Goal: Task Accomplishment & Management: Manage account settings

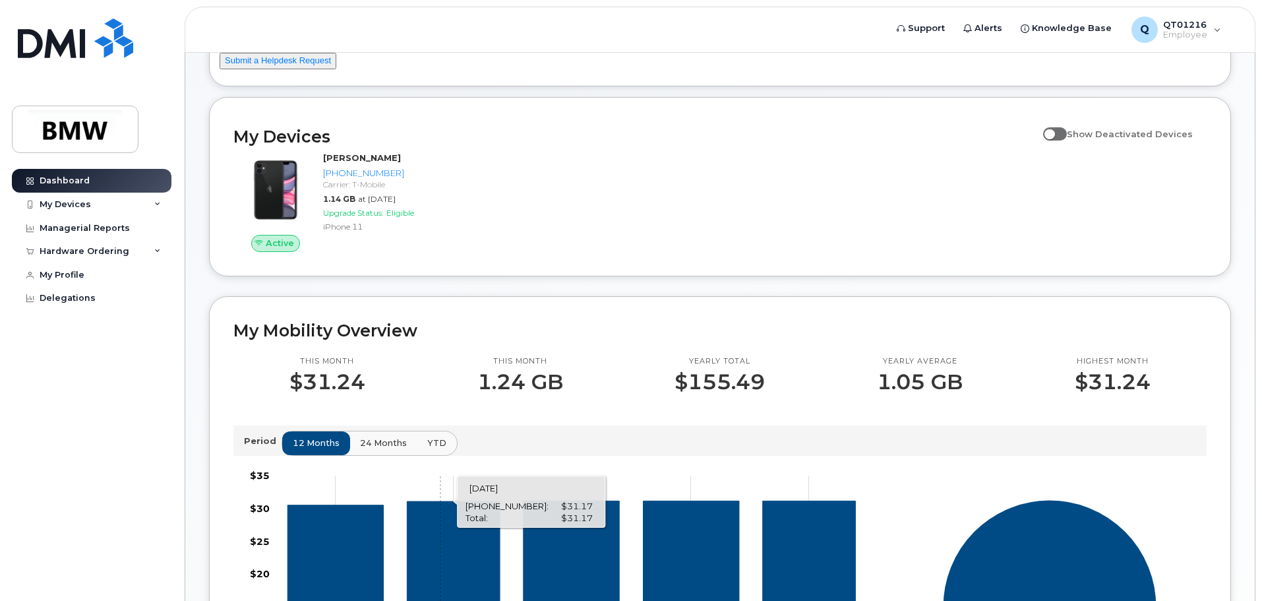
scroll to position [198, 0]
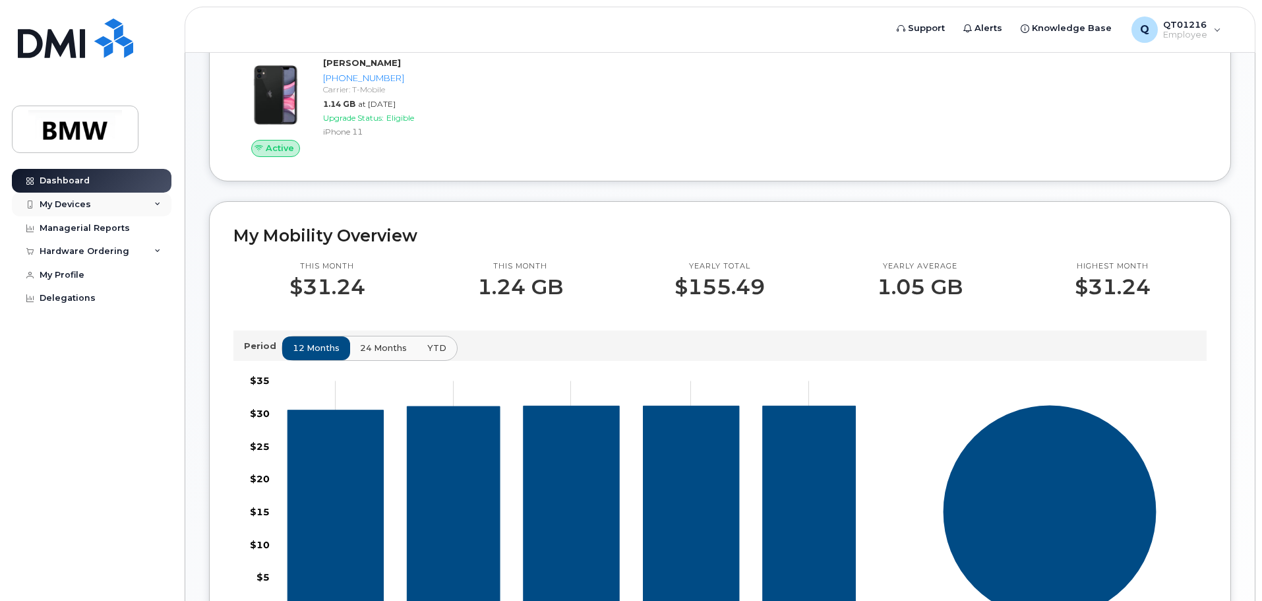
click at [79, 202] on div "My Devices" at bounding box center [65, 204] width 51 height 11
click at [107, 251] on div "Hardware Ordering" at bounding box center [85, 251] width 90 height 11
click at [129, 450] on div "Dashboard My Devices Add Device 864-434-9071 (Taylor King) Managerial Reports H…" at bounding box center [93, 375] width 163 height 412
click at [77, 273] on div "My Orders" at bounding box center [68, 276] width 47 height 12
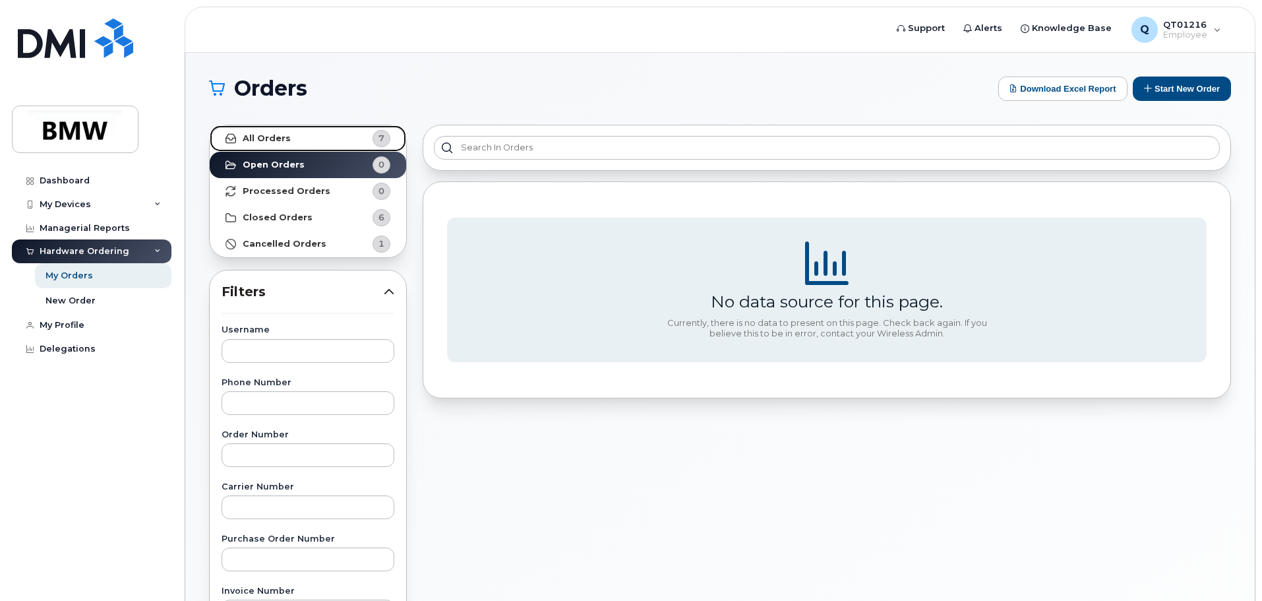
click at [288, 138] on link "All Orders 7" at bounding box center [308, 138] width 196 height 26
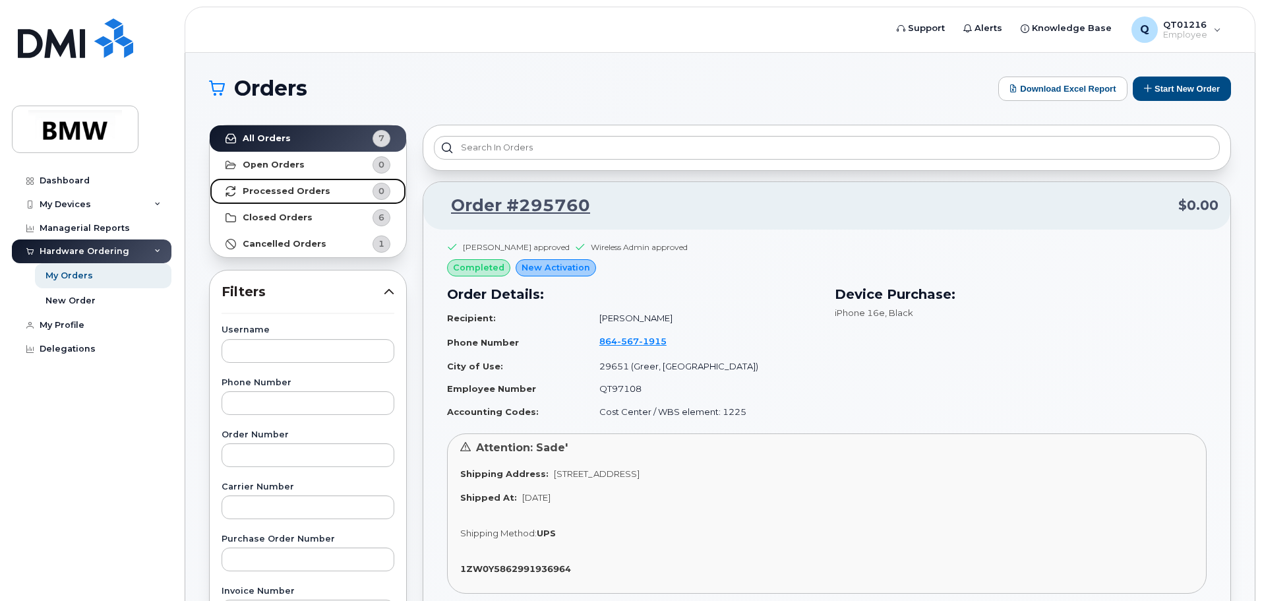
click at [274, 188] on strong "Processed Orders" at bounding box center [287, 191] width 88 height 11
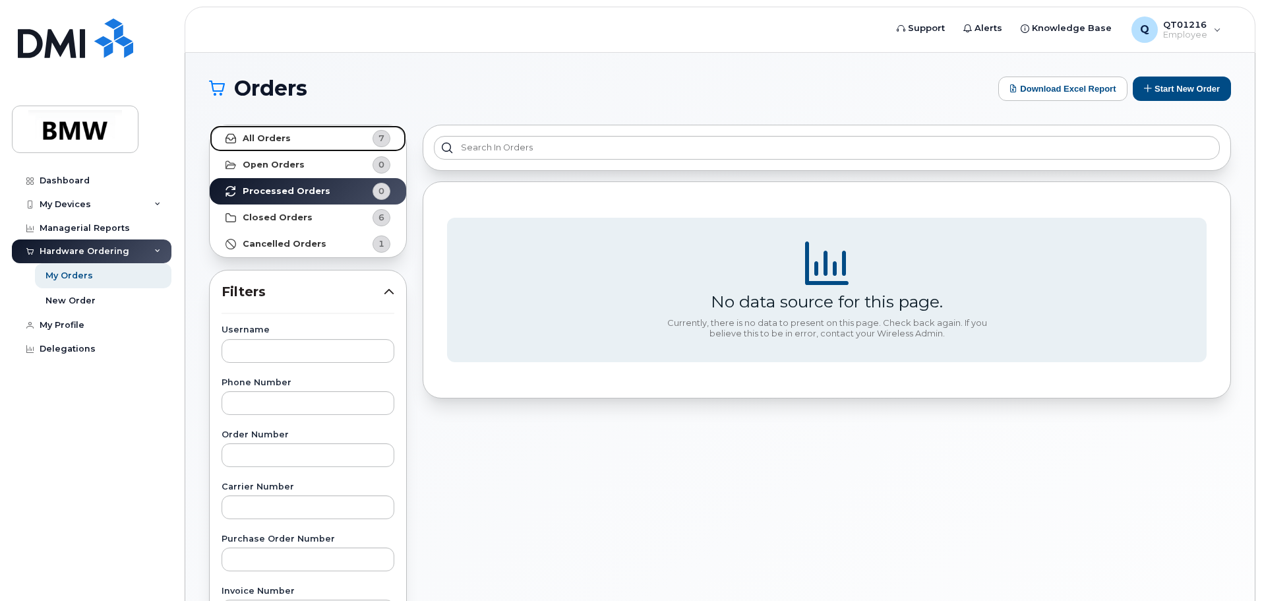
click at [276, 148] on link "All Orders 7" at bounding box center [308, 138] width 196 height 26
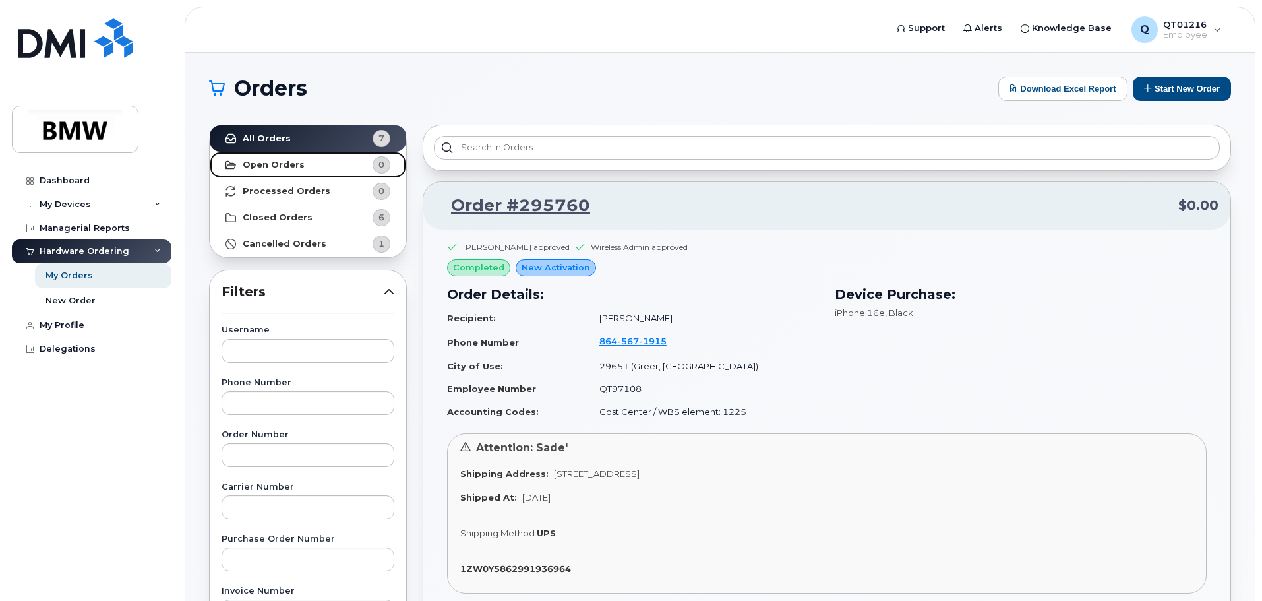
click at [274, 163] on strong "Open Orders" at bounding box center [274, 165] width 62 height 11
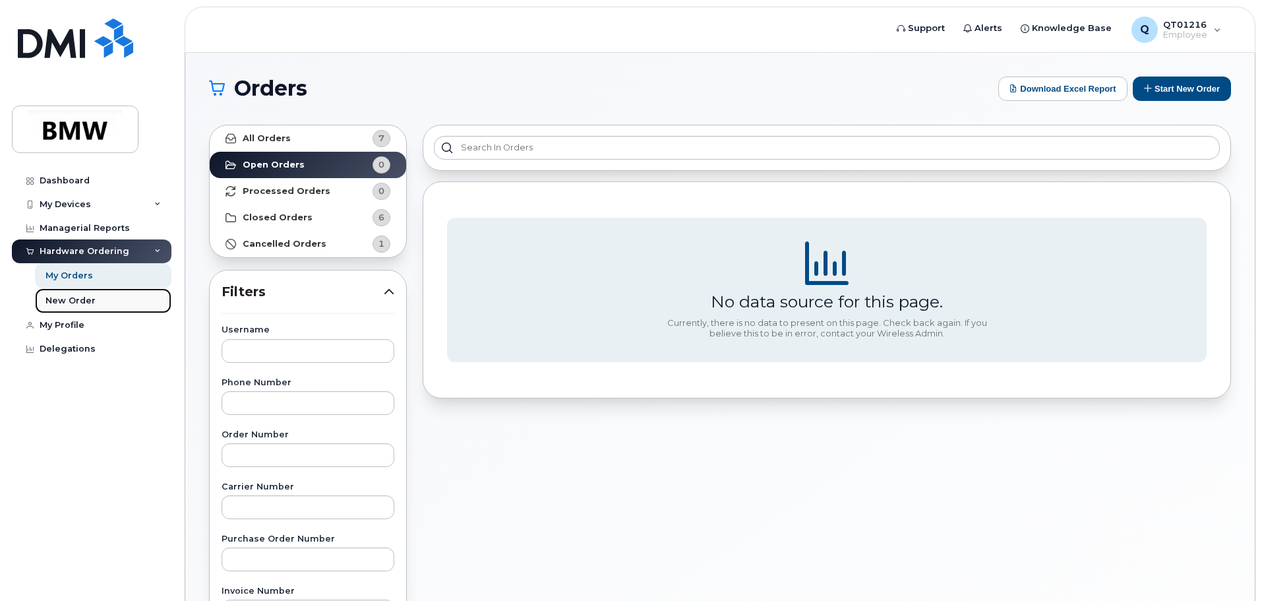
click at [76, 299] on div "New Order" at bounding box center [70, 301] width 50 height 12
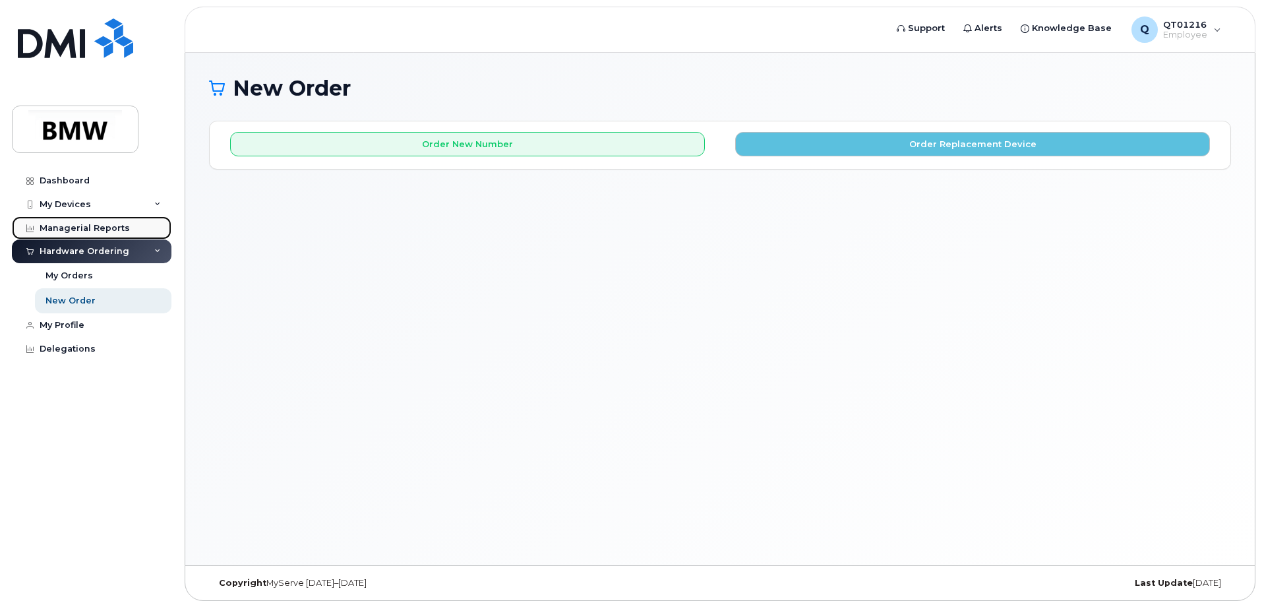
click at [86, 223] on div "Managerial Reports" at bounding box center [85, 228] width 90 height 11
click at [83, 226] on div "Managerial Reports" at bounding box center [85, 228] width 90 height 11
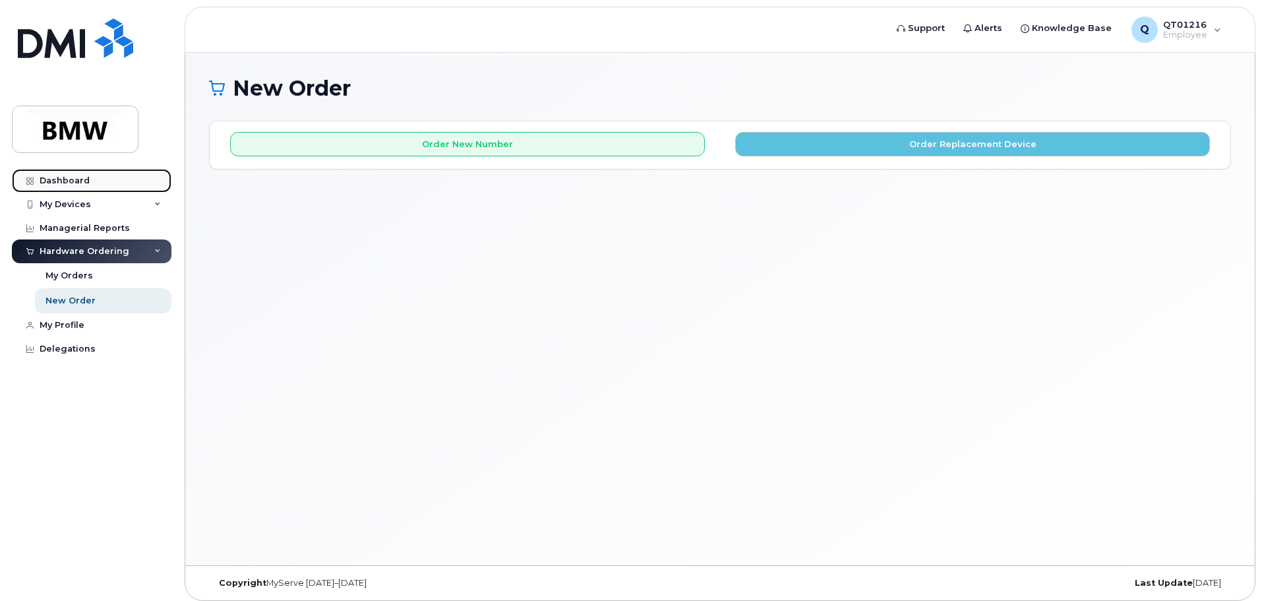
click at [79, 179] on div "Dashboard" at bounding box center [65, 180] width 50 height 11
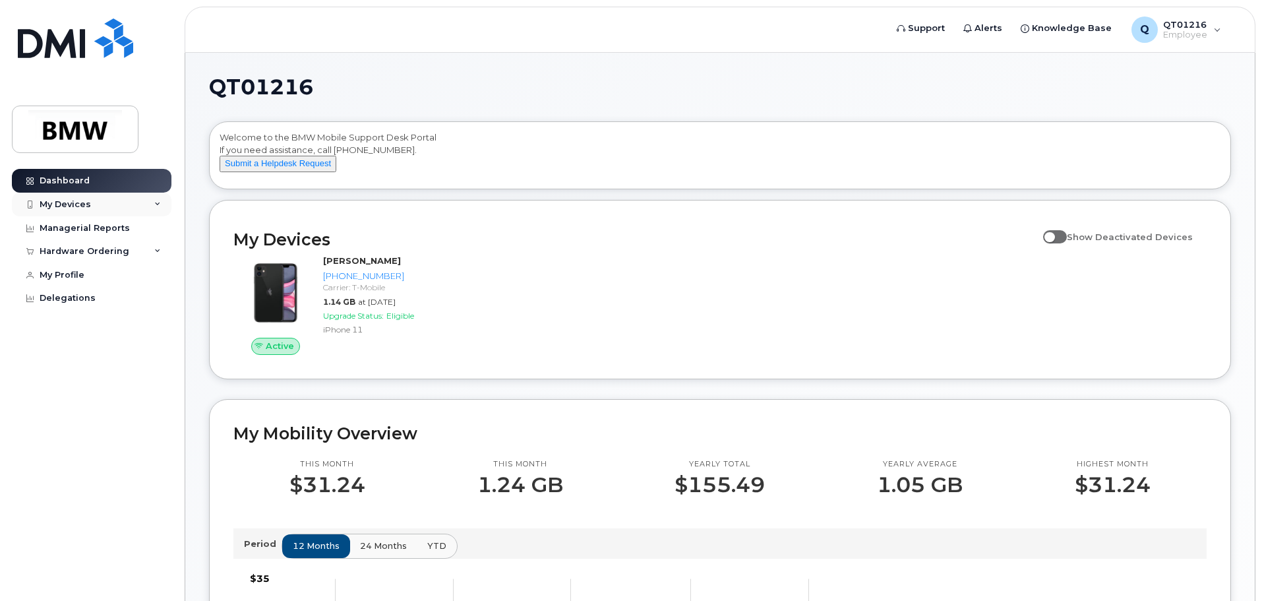
click at [72, 203] on div "My Devices" at bounding box center [65, 204] width 51 height 11
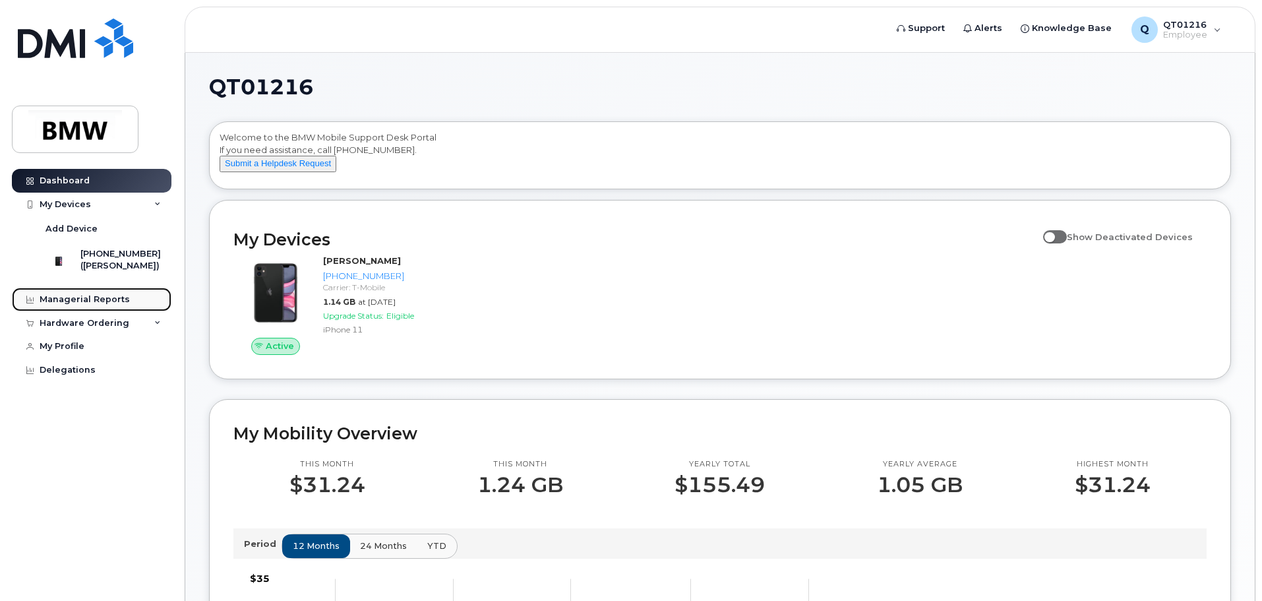
click at [102, 305] on div "Managerial Reports" at bounding box center [85, 299] width 90 height 11
click at [81, 328] on div "Hardware Ordering" at bounding box center [85, 323] width 90 height 11
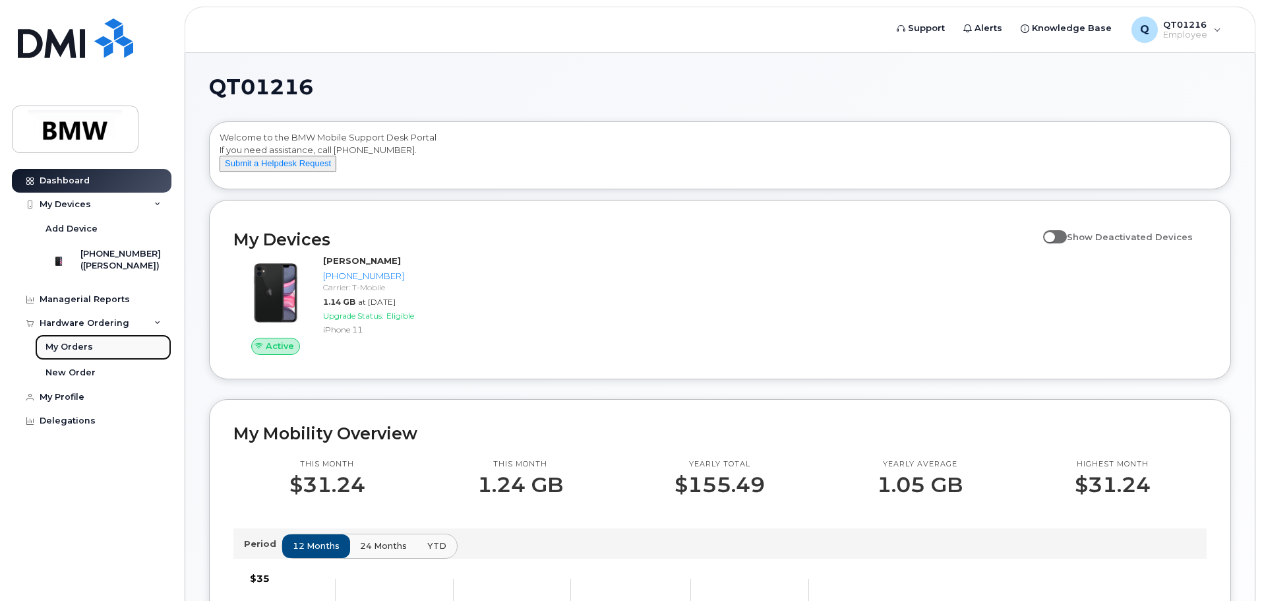
click at [77, 353] on div "My Orders" at bounding box center [68, 347] width 47 height 12
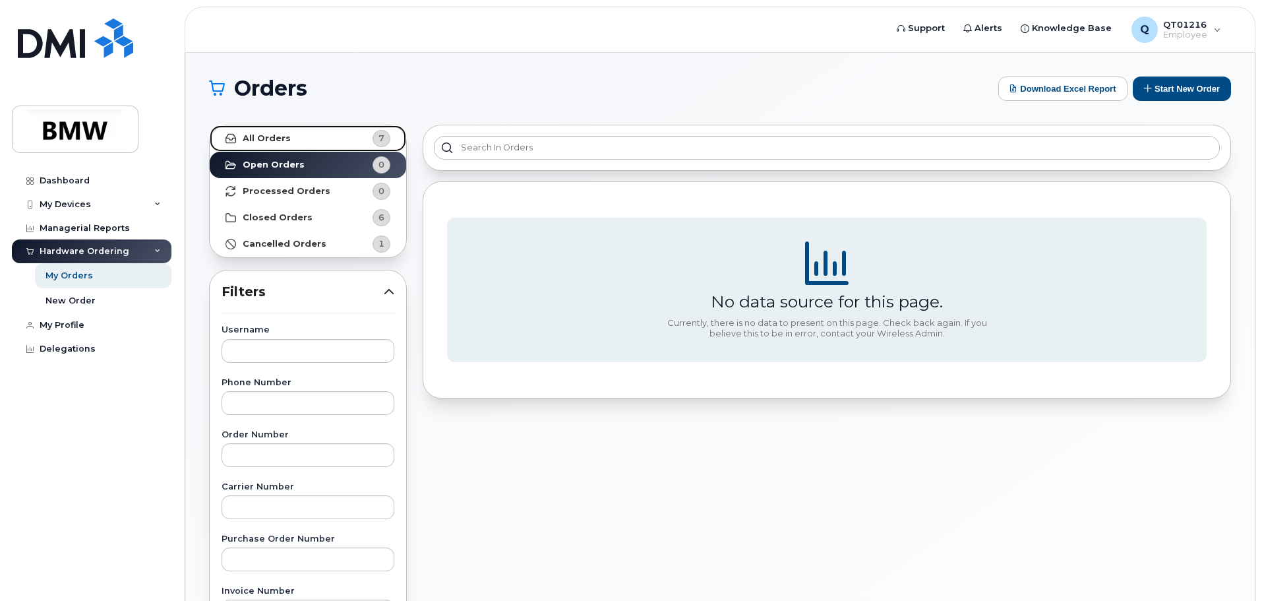
click at [282, 134] on strong "All Orders" at bounding box center [267, 138] width 48 height 11
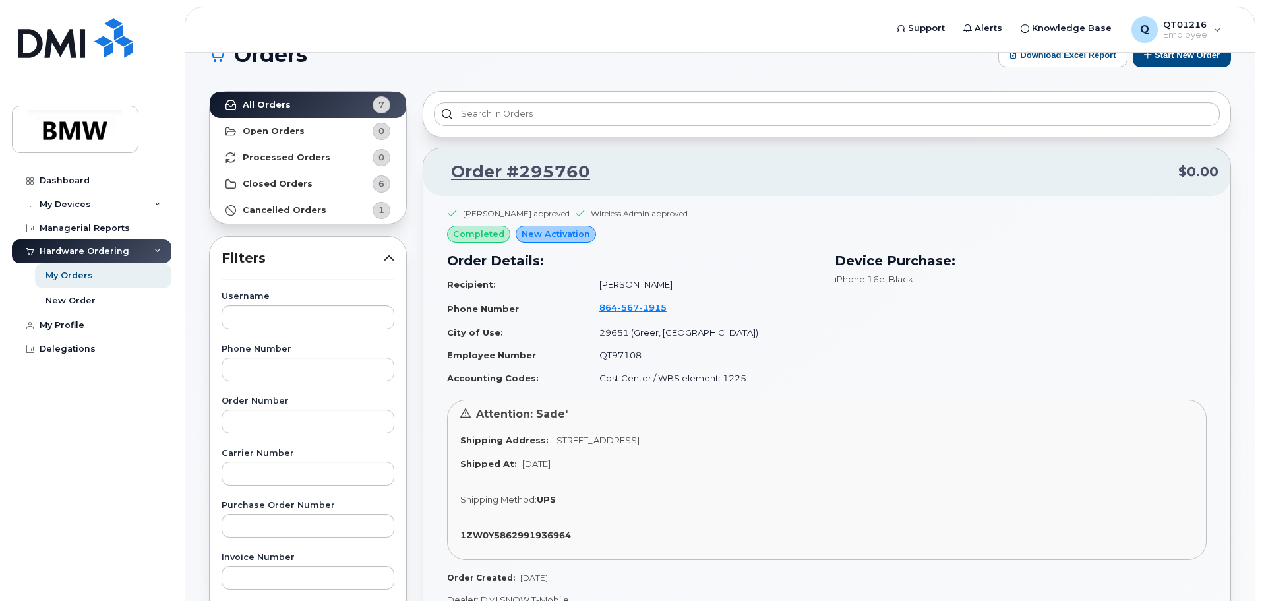
scroll to position [66, 0]
